Goal: Task Accomplishment & Management: Manage account settings

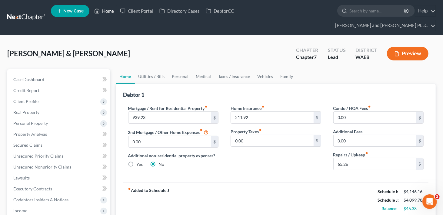
drag, startPoint x: 0, startPoint y: 0, endPoint x: 105, endPoint y: 12, distance: 105.2
click at [105, 12] on link "Home" at bounding box center [104, 10] width 26 height 11
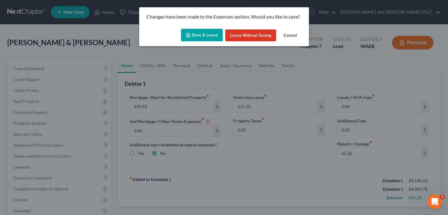
click at [201, 36] on button "Save & Leave" at bounding box center [202, 35] width 42 height 13
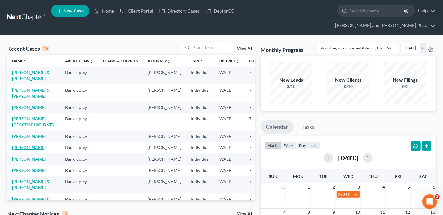
click at [15, 150] on link "[PERSON_NAME]" at bounding box center [29, 147] width 34 height 5
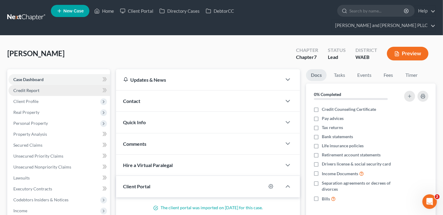
click at [46, 85] on link "Credit Report" at bounding box center [59, 90] width 102 height 11
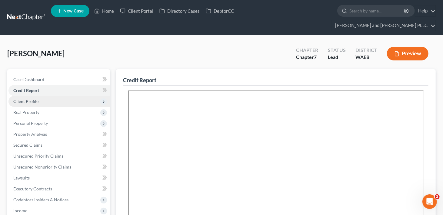
click at [41, 96] on span "Client Profile" at bounding box center [59, 101] width 102 height 11
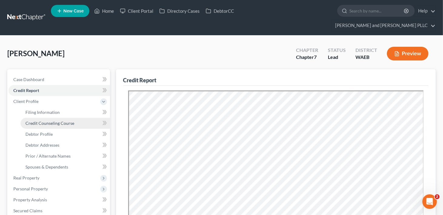
click at [39, 120] on span "Credit Counseling Course" at bounding box center [49, 122] width 49 height 5
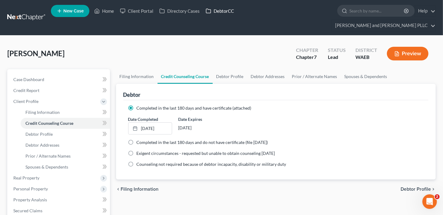
click at [217, 10] on link "DebtorCC" at bounding box center [220, 10] width 34 height 11
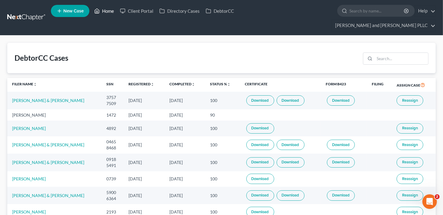
click at [112, 11] on link "Home" at bounding box center [104, 10] width 26 height 11
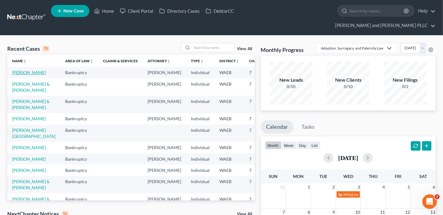
click at [14, 70] on link "[PERSON_NAME]" at bounding box center [29, 72] width 34 height 5
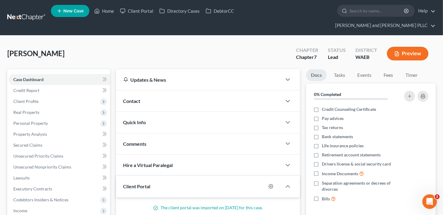
scroll to position [175, 0]
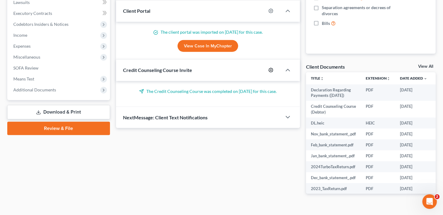
click at [271, 68] on icon "button" at bounding box center [271, 70] width 5 height 5
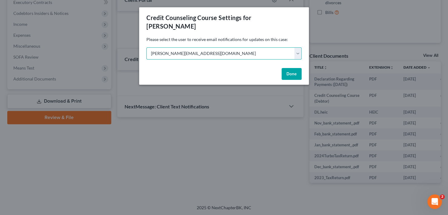
click at [299, 47] on select "Select [PERSON_NAME][EMAIL_ADDRESS][DOMAIN_NAME] [PERSON_NAME][EMAIL_ADDRESS][D…" at bounding box center [223, 53] width 155 height 12
select select "1"
click at [146, 47] on select "Select [PERSON_NAME][EMAIL_ADDRESS][DOMAIN_NAME] [PERSON_NAME][EMAIL_ADDRESS][D…" at bounding box center [223, 53] width 155 height 12
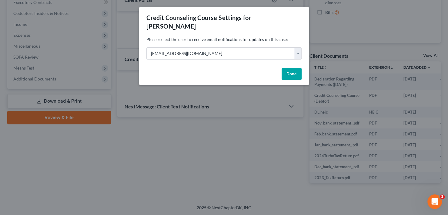
click at [287, 68] on button "Done" at bounding box center [292, 74] width 20 height 12
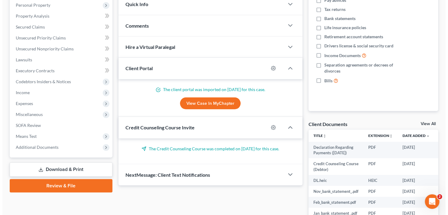
scroll to position [115, 0]
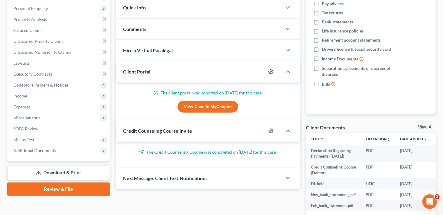
click at [272, 71] on circle "button" at bounding box center [270, 71] width 1 height 1
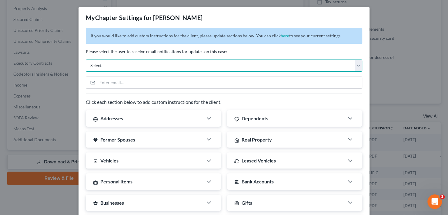
click at [355, 65] on select "Select [PERSON_NAME][EMAIL_ADDRESS][DOMAIN_NAME] [PERSON_NAME][EMAIL_ADDRESS][D…" at bounding box center [224, 65] width 276 height 12
select select "1"
click at [86, 59] on select "Select [PERSON_NAME][EMAIL_ADDRESS][DOMAIN_NAME] [PERSON_NAME][EMAIL_ADDRESS][D…" at bounding box center [224, 65] width 276 height 12
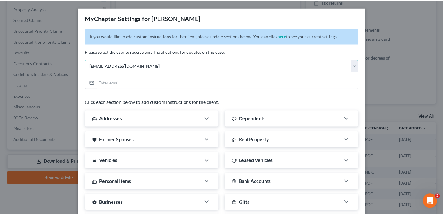
scroll to position [159, 0]
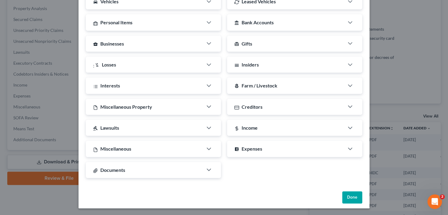
click at [350, 194] on button "Done" at bounding box center [352, 197] width 20 height 12
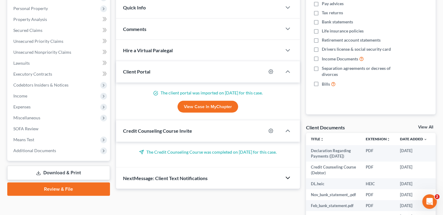
click at [286, 174] on icon "button" at bounding box center [287, 177] width 7 height 7
click at [268, 149] on p "The Credit Counseling Course was completed on [DATE] for this case." at bounding box center [207, 152] width 169 height 6
click at [287, 127] on icon "button" at bounding box center [287, 130] width 7 height 7
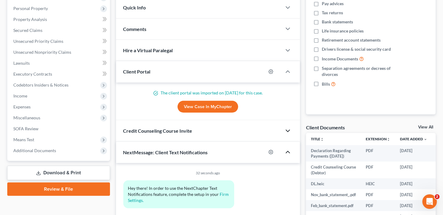
click at [287, 127] on icon "button" at bounding box center [287, 130] width 7 height 7
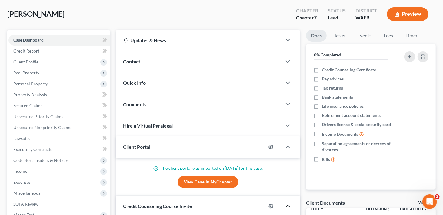
scroll to position [0, 0]
